Goal: Task Accomplishment & Management: Use online tool/utility

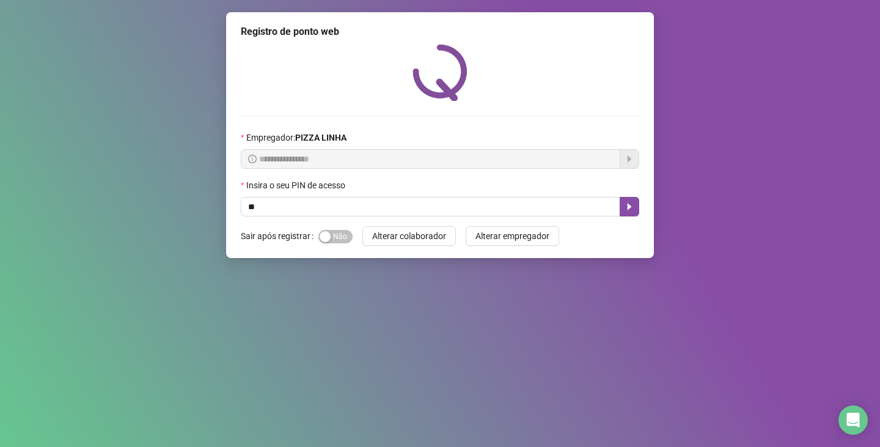
type input "**"
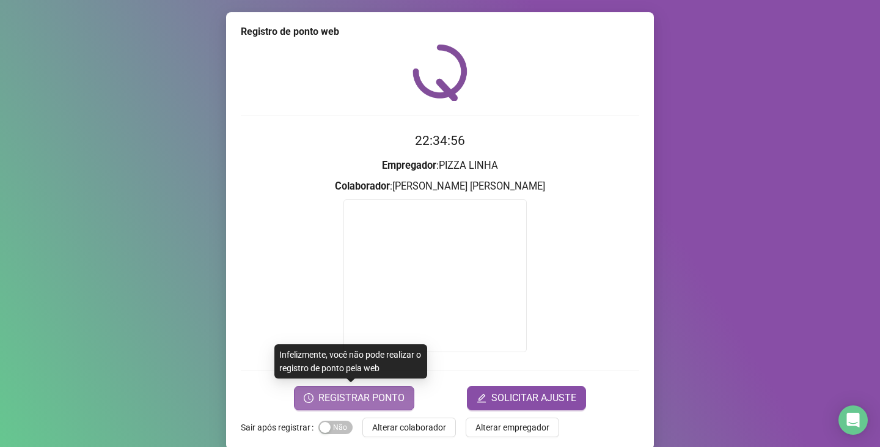
click at [364, 399] on span "REGISTRAR PONTO" at bounding box center [362, 398] width 86 height 15
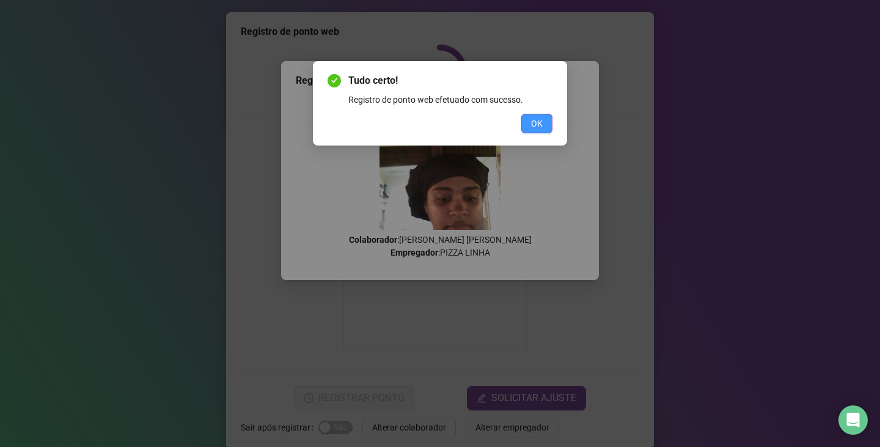
click at [536, 117] on span "OK" at bounding box center [537, 123] width 12 height 13
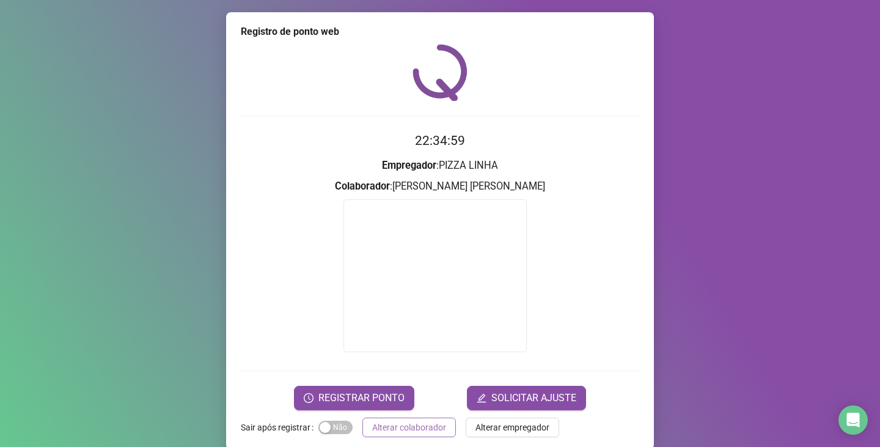
click at [443, 430] on button "Alterar colaborador" at bounding box center [410, 428] width 94 height 20
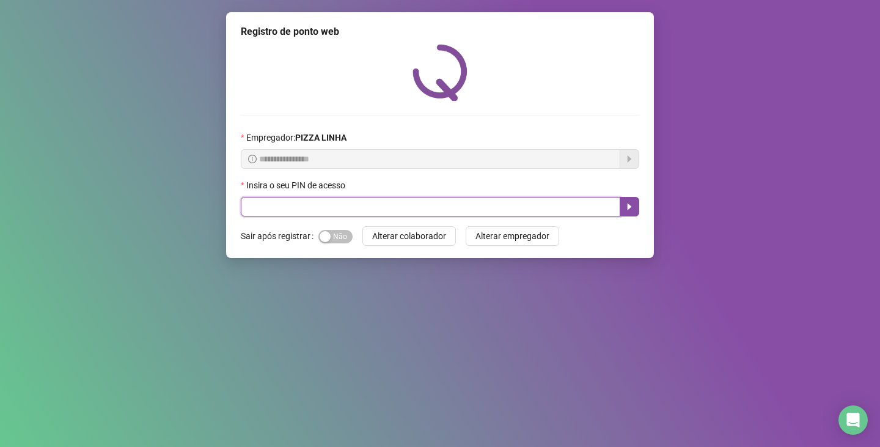
click at [391, 200] on input "text" at bounding box center [431, 207] width 380 height 20
type input "**"
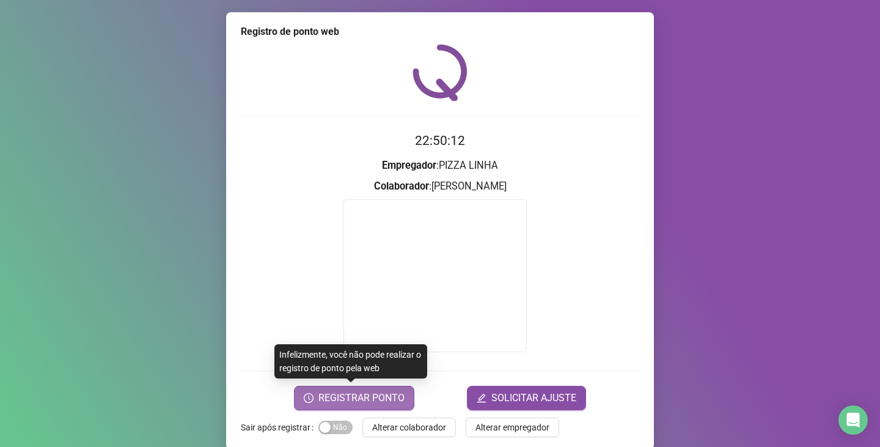
click at [338, 402] on span "REGISTRAR PONTO" at bounding box center [362, 398] width 86 height 15
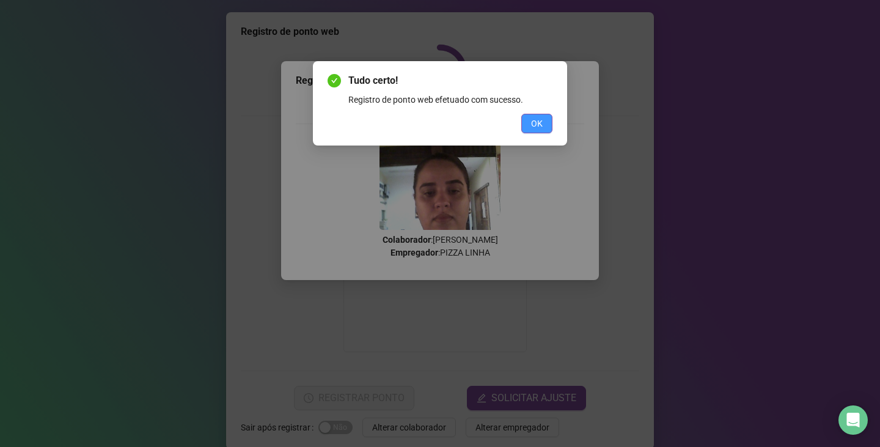
click at [552, 129] on button "OK" at bounding box center [537, 124] width 31 height 20
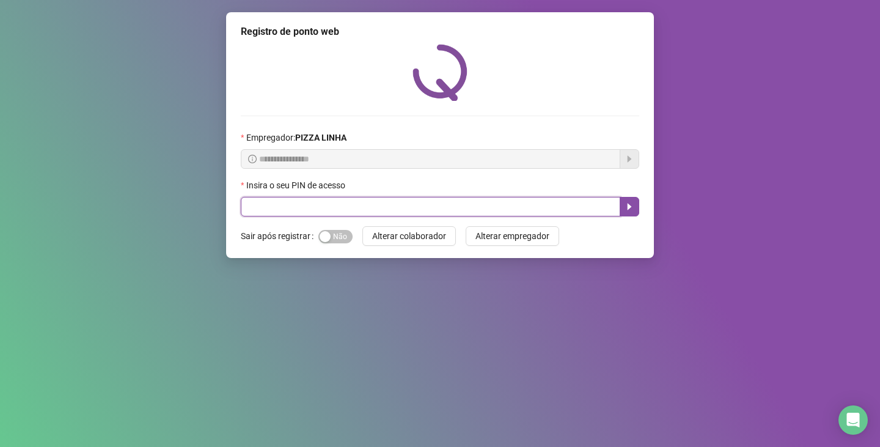
click at [278, 208] on input "text" at bounding box center [431, 207] width 380 height 20
type input "**"
click at [627, 202] on icon "caret-right" at bounding box center [630, 207] width 10 height 10
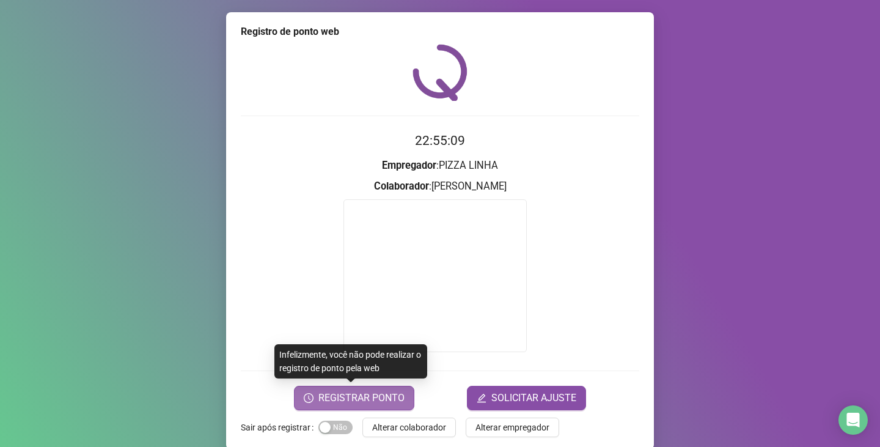
click at [345, 389] on button "REGISTRAR PONTO" at bounding box center [354, 398] width 120 height 24
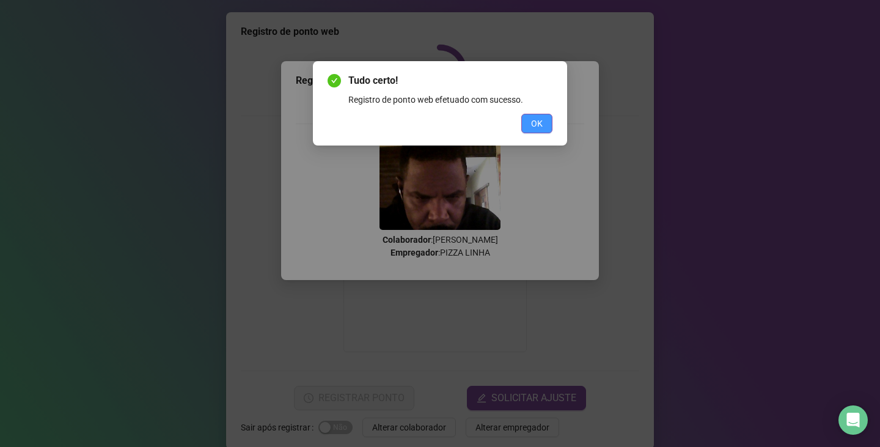
click at [541, 125] on span "OK" at bounding box center [537, 123] width 12 height 13
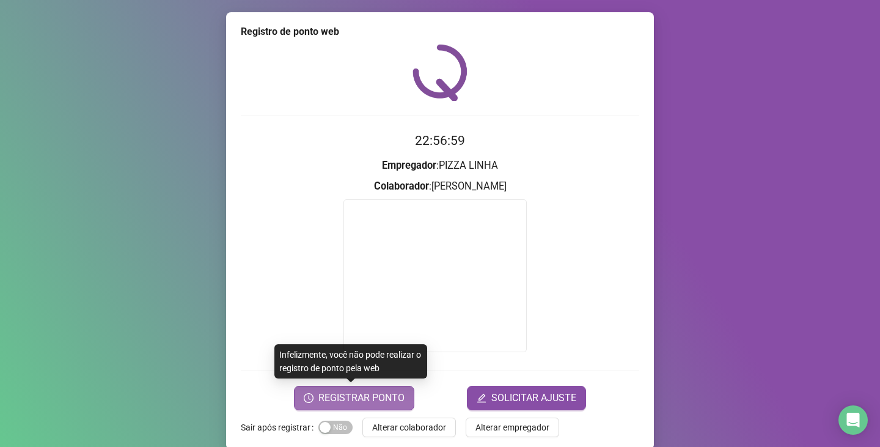
click at [389, 396] on span "REGISTRAR PONTO" at bounding box center [362, 398] width 86 height 15
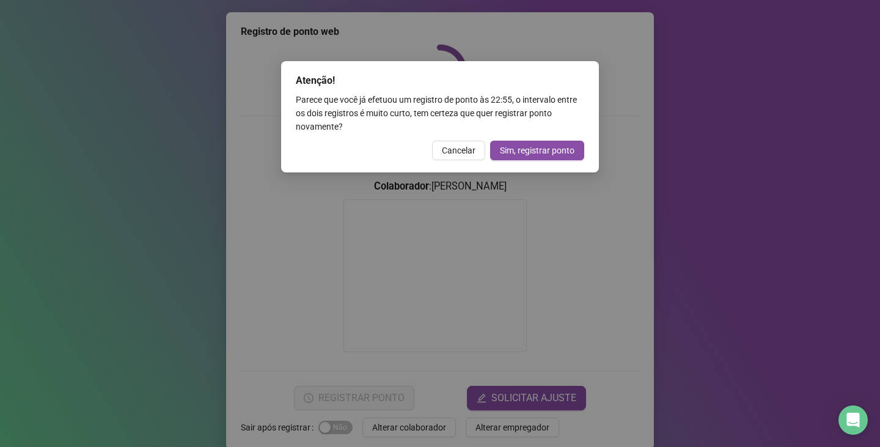
click at [375, 428] on div "Atenção! Parece que você já efetuou um registro de ponto às 22:55 , o intervalo…" at bounding box center [440, 223] width 880 height 447
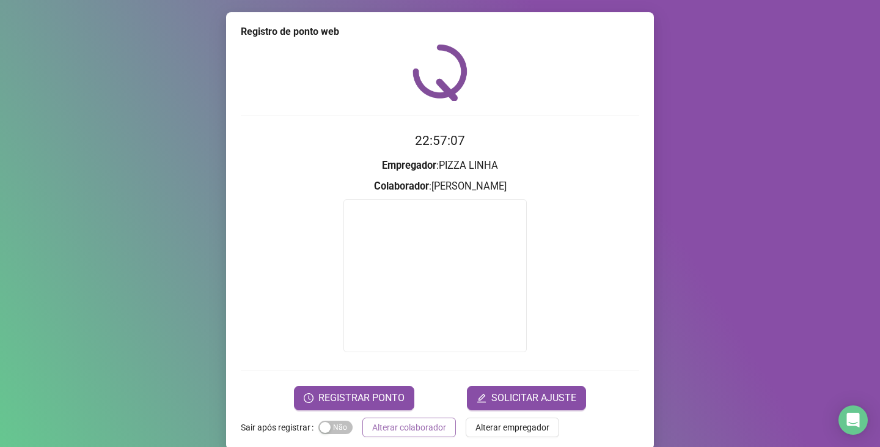
click at [375, 426] on span "Alterar colaborador" at bounding box center [409, 427] width 74 height 13
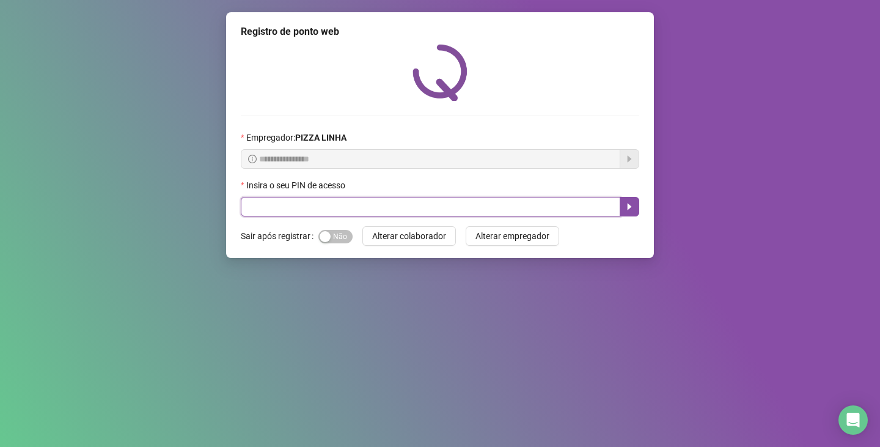
click at [380, 209] on input "text" at bounding box center [431, 207] width 380 height 20
type input "**"
click at [630, 201] on button "button" at bounding box center [630, 207] width 20 height 20
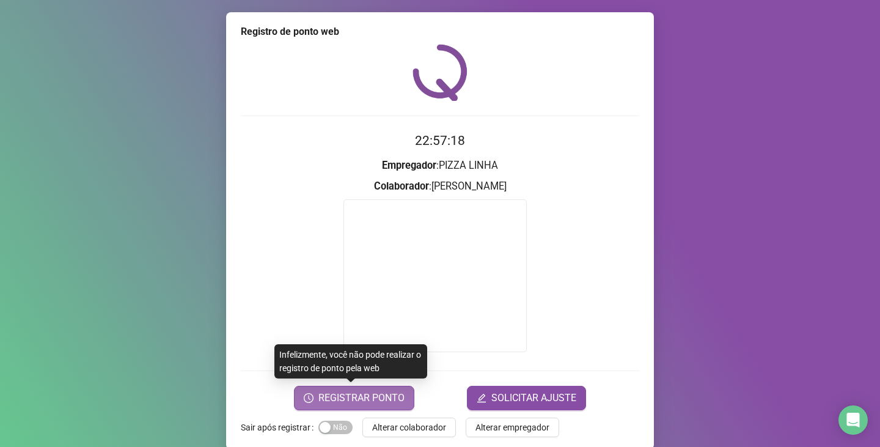
click at [388, 395] on span "REGISTRAR PONTO" at bounding box center [362, 398] width 86 height 15
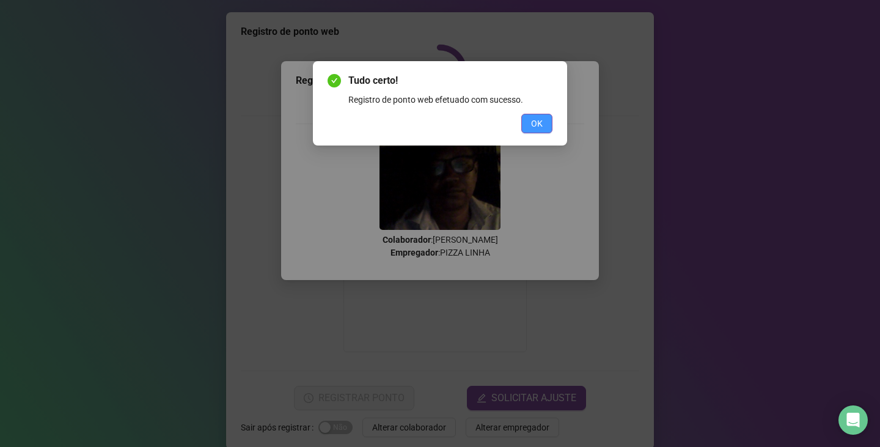
click at [542, 127] on span "OK" at bounding box center [537, 123] width 12 height 13
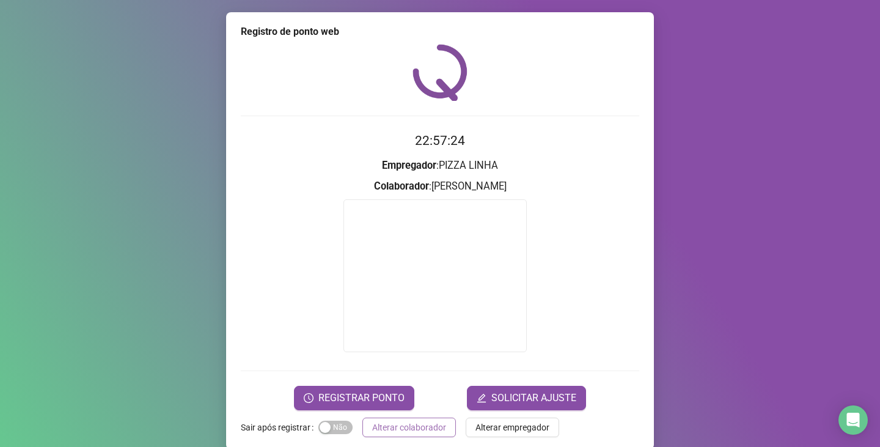
click at [422, 425] on span "Alterar colaborador" at bounding box center [409, 427] width 74 height 13
